Goal: Task Accomplishment & Management: Complete application form

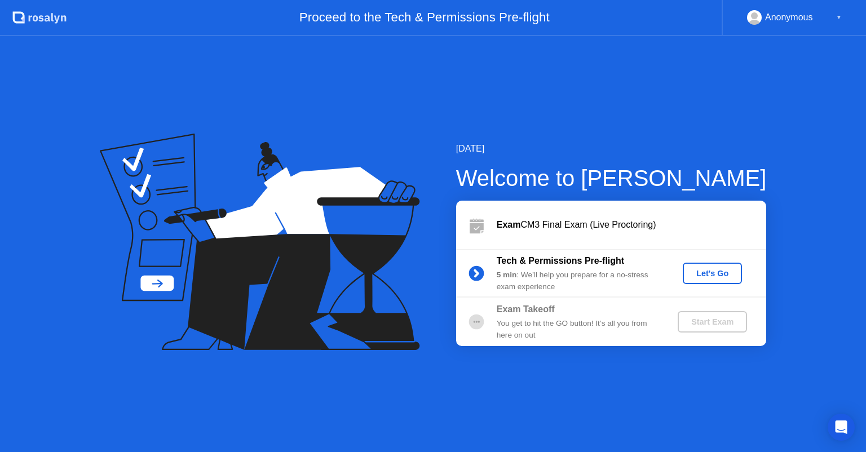
click at [710, 276] on div "Let's Go" at bounding box center [712, 273] width 50 height 9
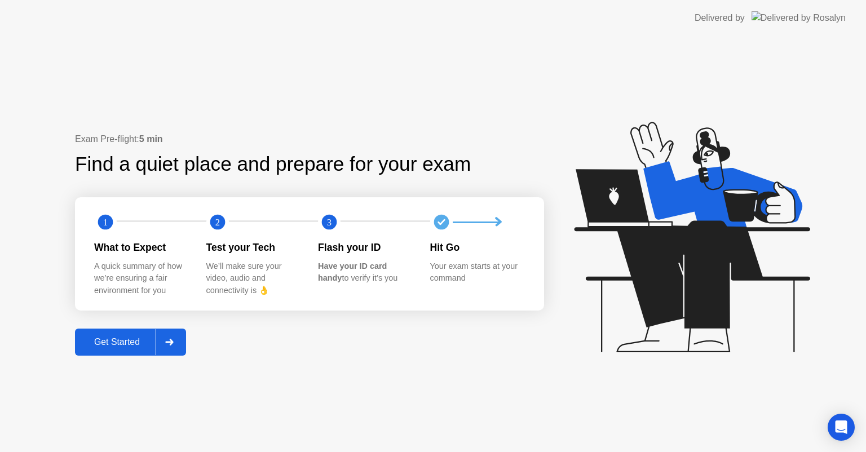
click at [174, 343] on icon at bounding box center [169, 342] width 8 height 7
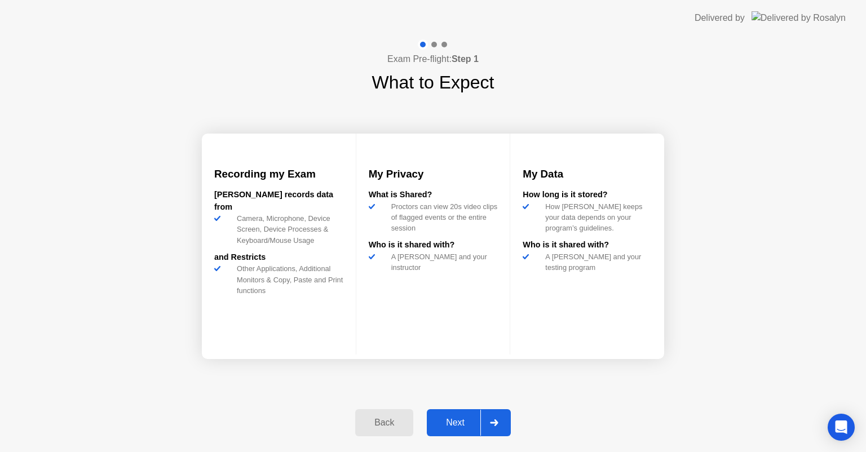
click at [497, 426] on div at bounding box center [493, 423] width 27 height 26
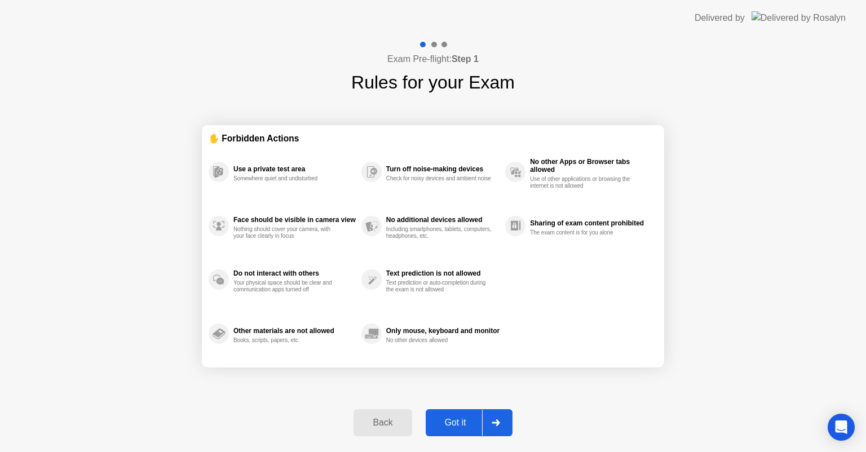
click at [497, 426] on div at bounding box center [495, 423] width 27 height 26
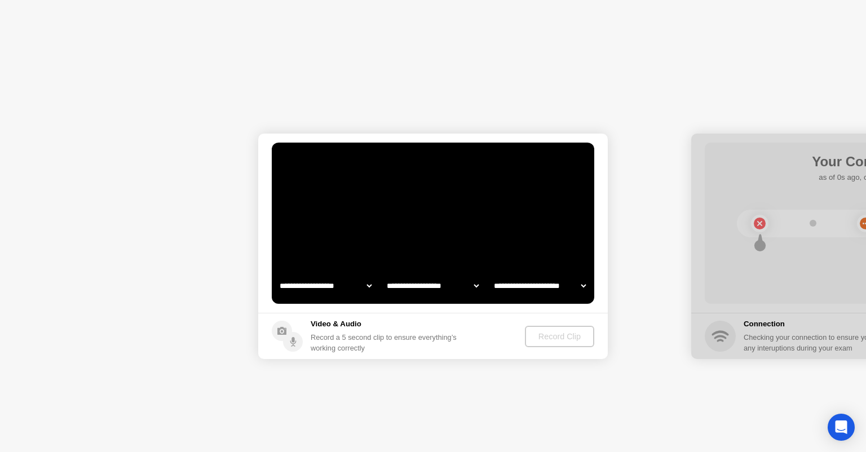
select select "**********"
select select "*******"
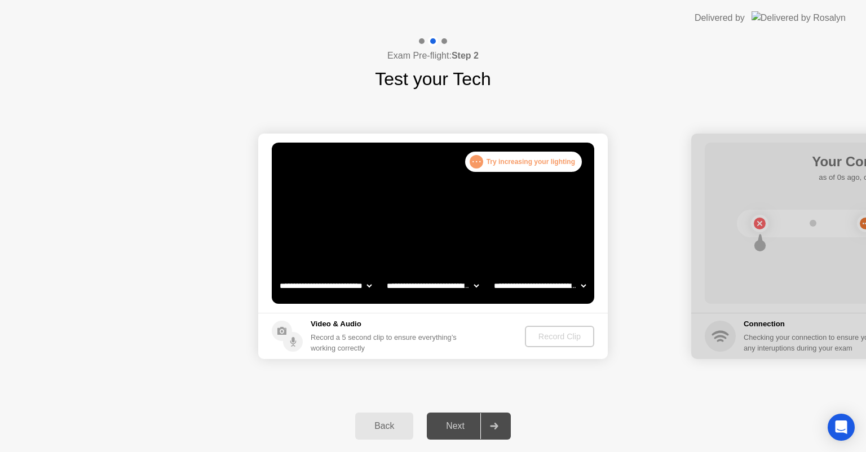
click at [368, 287] on select "**********" at bounding box center [325, 286] width 96 height 23
click at [477, 286] on select "**********" at bounding box center [433, 286] width 96 height 23
click at [538, 207] on video at bounding box center [433, 223] width 322 height 161
click at [480, 164] on div ". . ." at bounding box center [477, 162] width 14 height 14
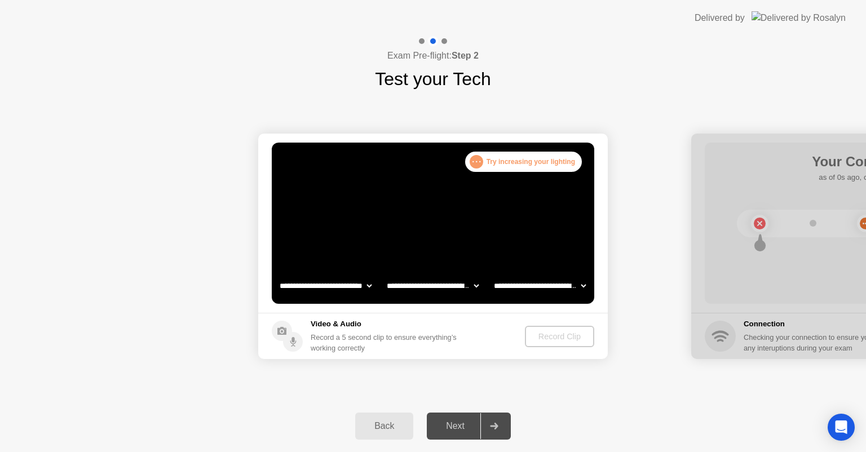
click at [433, 241] on video at bounding box center [433, 223] width 322 height 161
click at [565, 339] on div "Record Clip" at bounding box center [560, 336] width 60 height 9
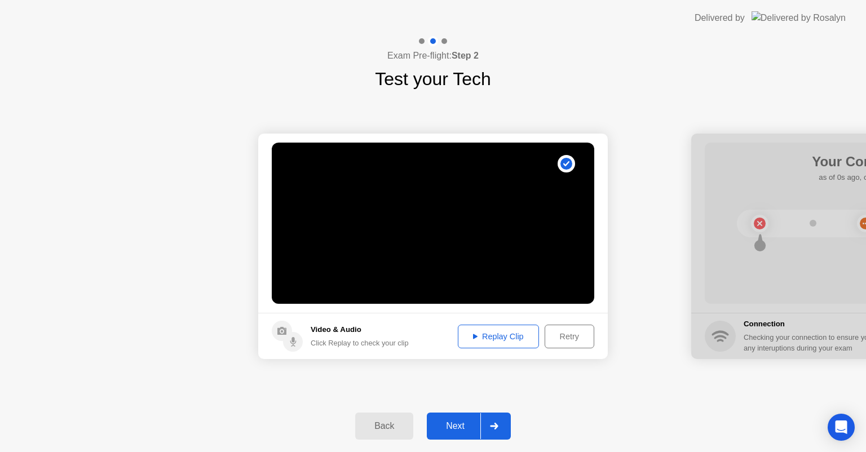
click at [460, 422] on div "Next" at bounding box center [455, 426] width 50 height 10
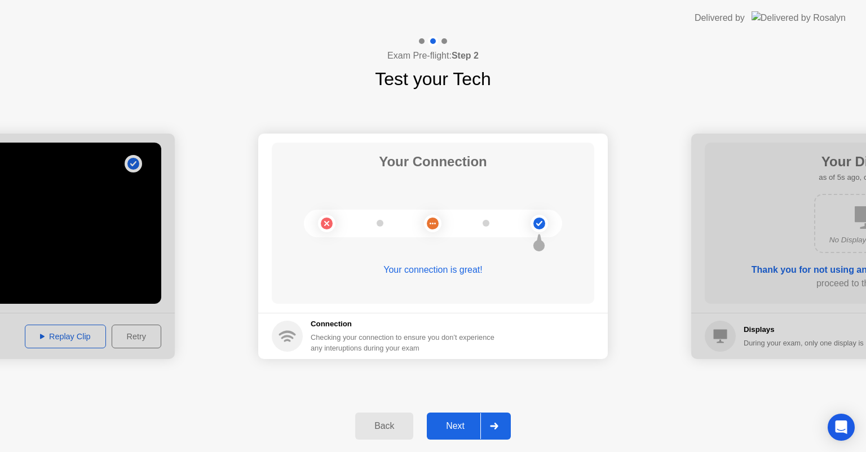
click at [460, 422] on div "Next" at bounding box center [455, 426] width 50 height 10
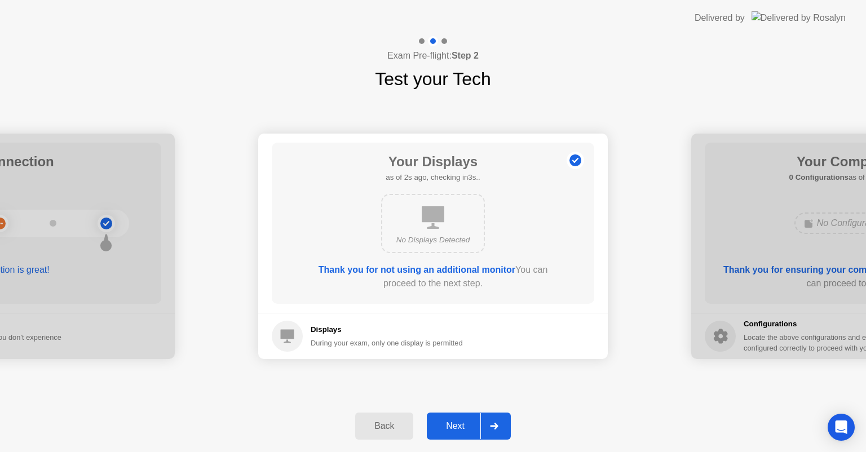
click at [460, 422] on div "Next" at bounding box center [455, 426] width 50 height 10
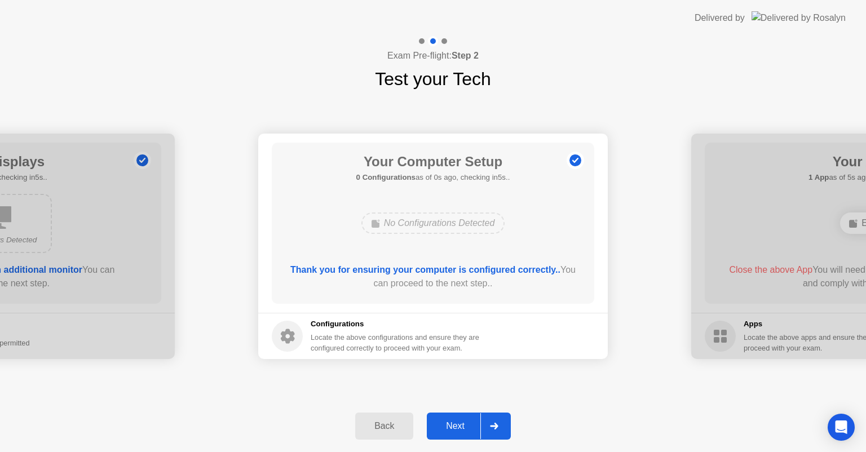
click at [460, 422] on div "Next" at bounding box center [455, 426] width 50 height 10
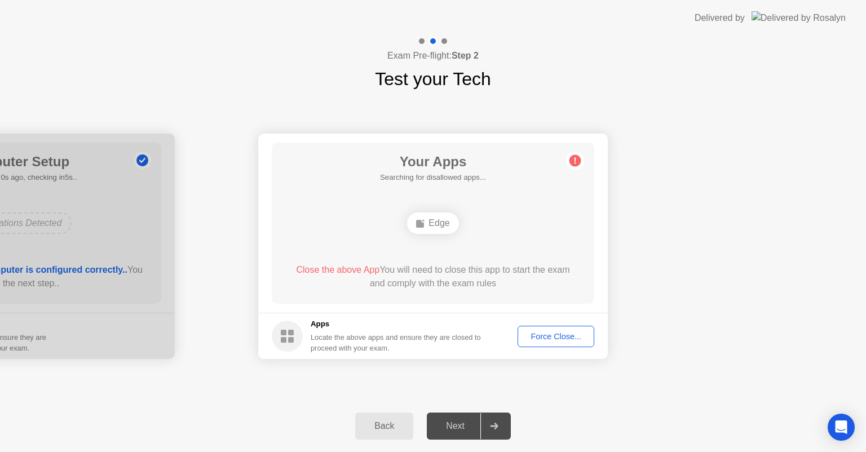
click at [567, 338] on div "Force Close..." at bounding box center [556, 336] width 69 height 9
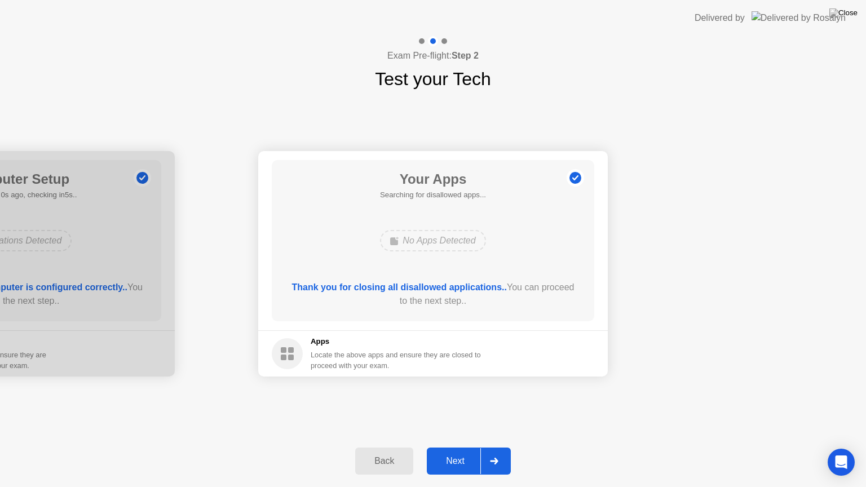
click at [495, 452] on icon at bounding box center [494, 461] width 8 height 7
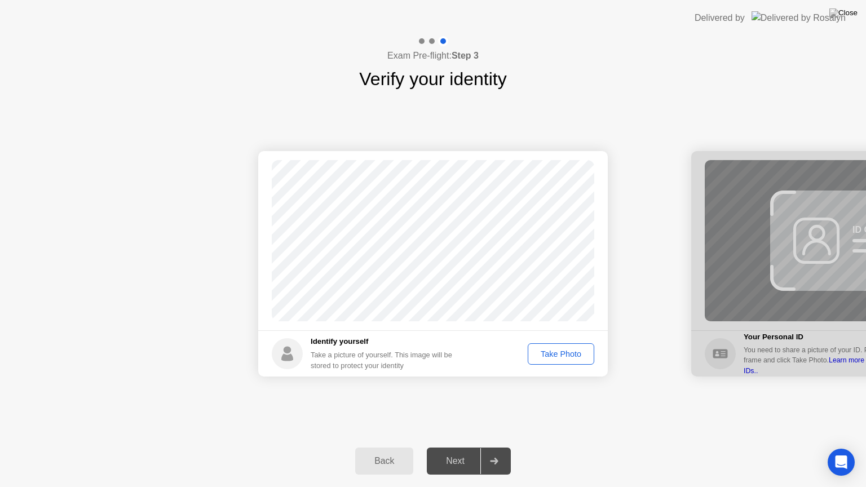
click at [562, 352] on div "Take Photo" at bounding box center [561, 354] width 59 height 9
click at [462, 452] on div "Next" at bounding box center [455, 461] width 50 height 10
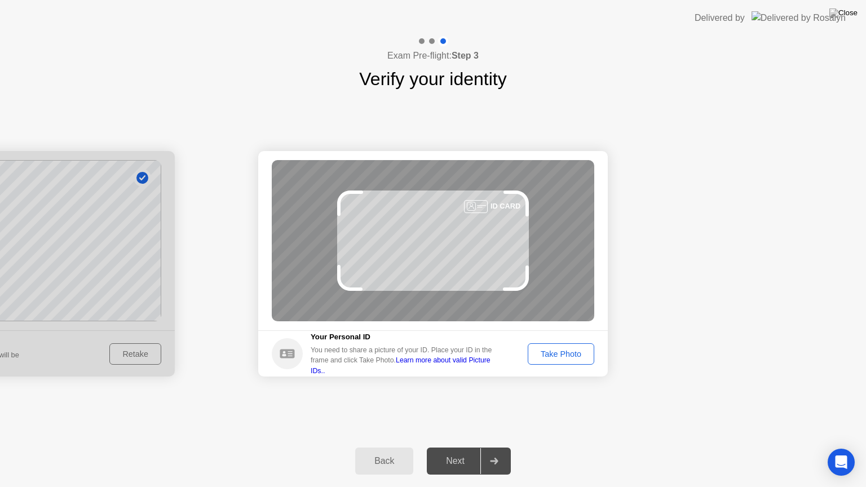
click at [577, 353] on div "Take Photo" at bounding box center [561, 354] width 59 height 9
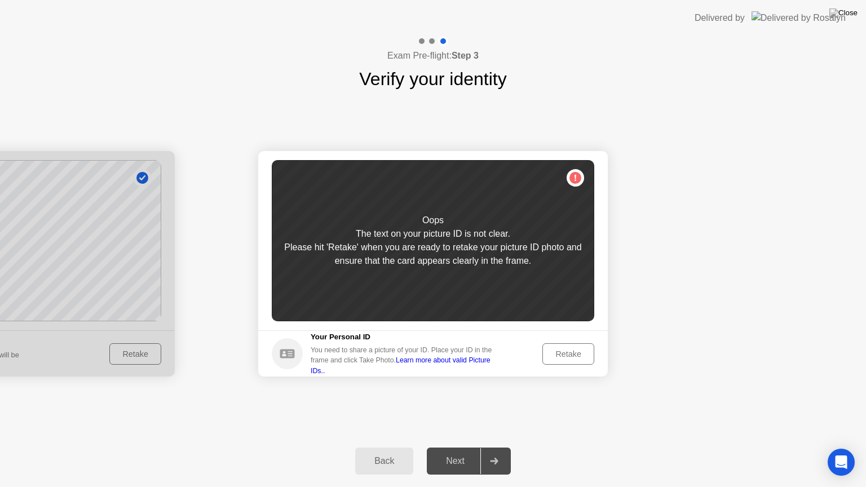
click at [568, 352] on div "Retake" at bounding box center [568, 354] width 44 height 9
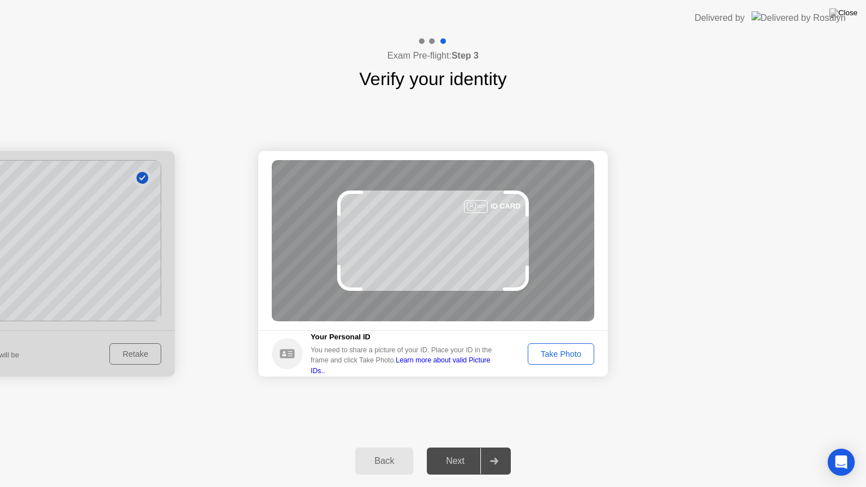
click at [568, 352] on div "Take Photo" at bounding box center [561, 354] width 59 height 9
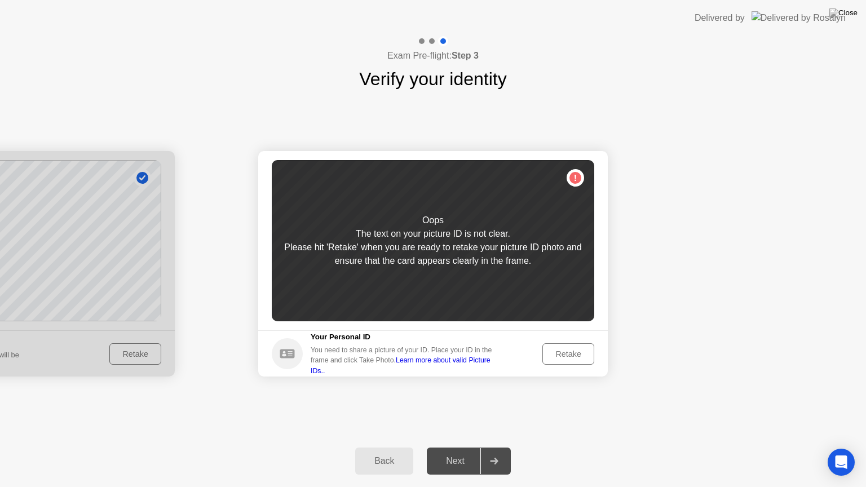
click at [568, 352] on div "Retake" at bounding box center [568, 354] width 44 height 9
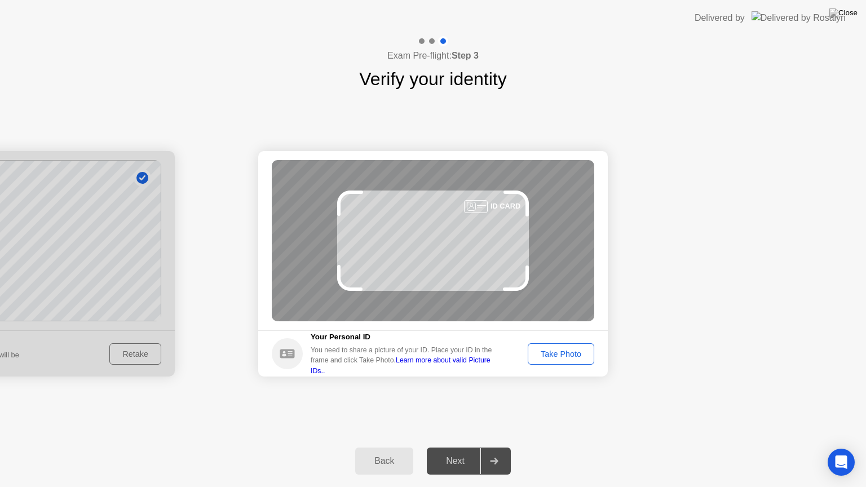
click at [568, 352] on div "Take Photo" at bounding box center [561, 354] width 59 height 9
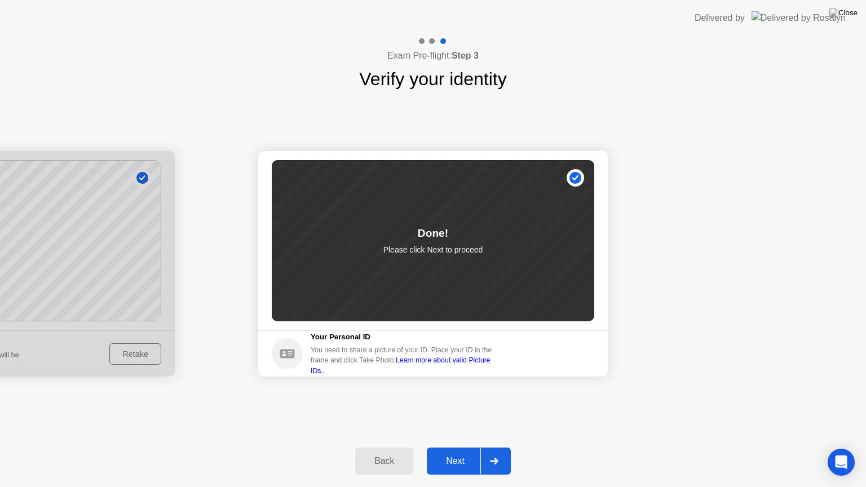
click at [462, 452] on div "Next" at bounding box center [455, 461] width 50 height 10
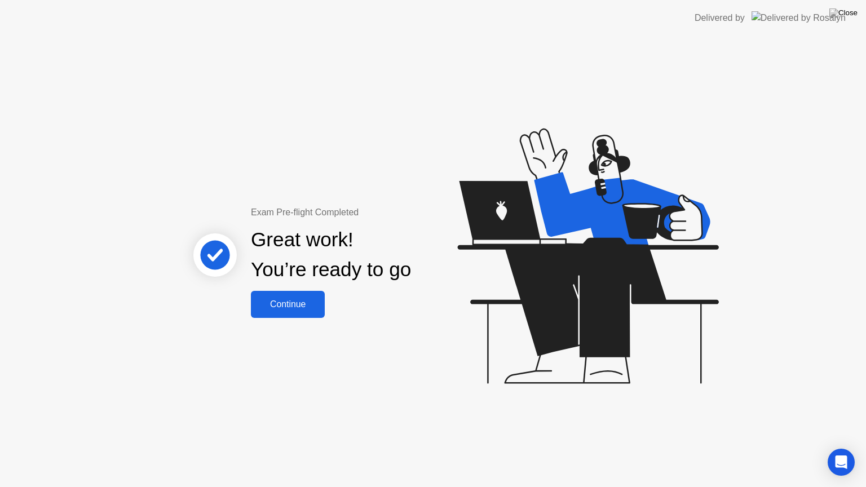
click at [303, 310] on div "Continue" at bounding box center [287, 304] width 67 height 10
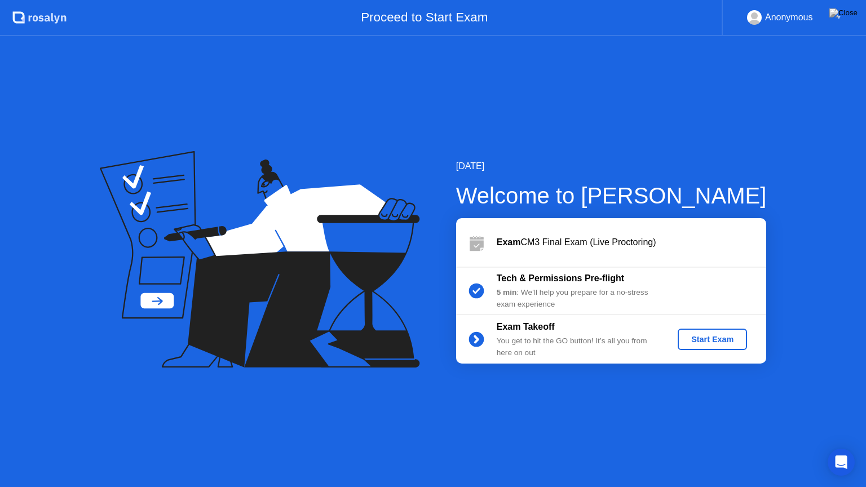
click at [721, 342] on div "Start Exam" at bounding box center [712, 339] width 60 height 9
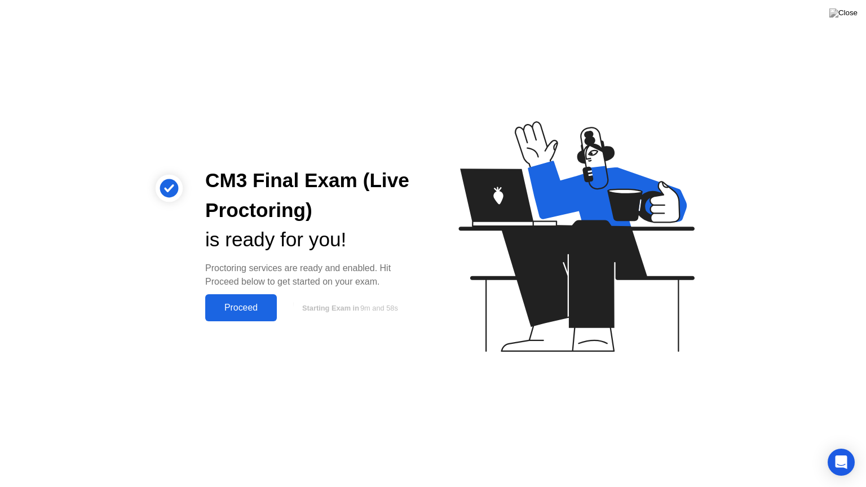
click at [246, 307] on div "Proceed" at bounding box center [241, 308] width 65 height 10
